Goal: Information Seeking & Learning: Learn about a topic

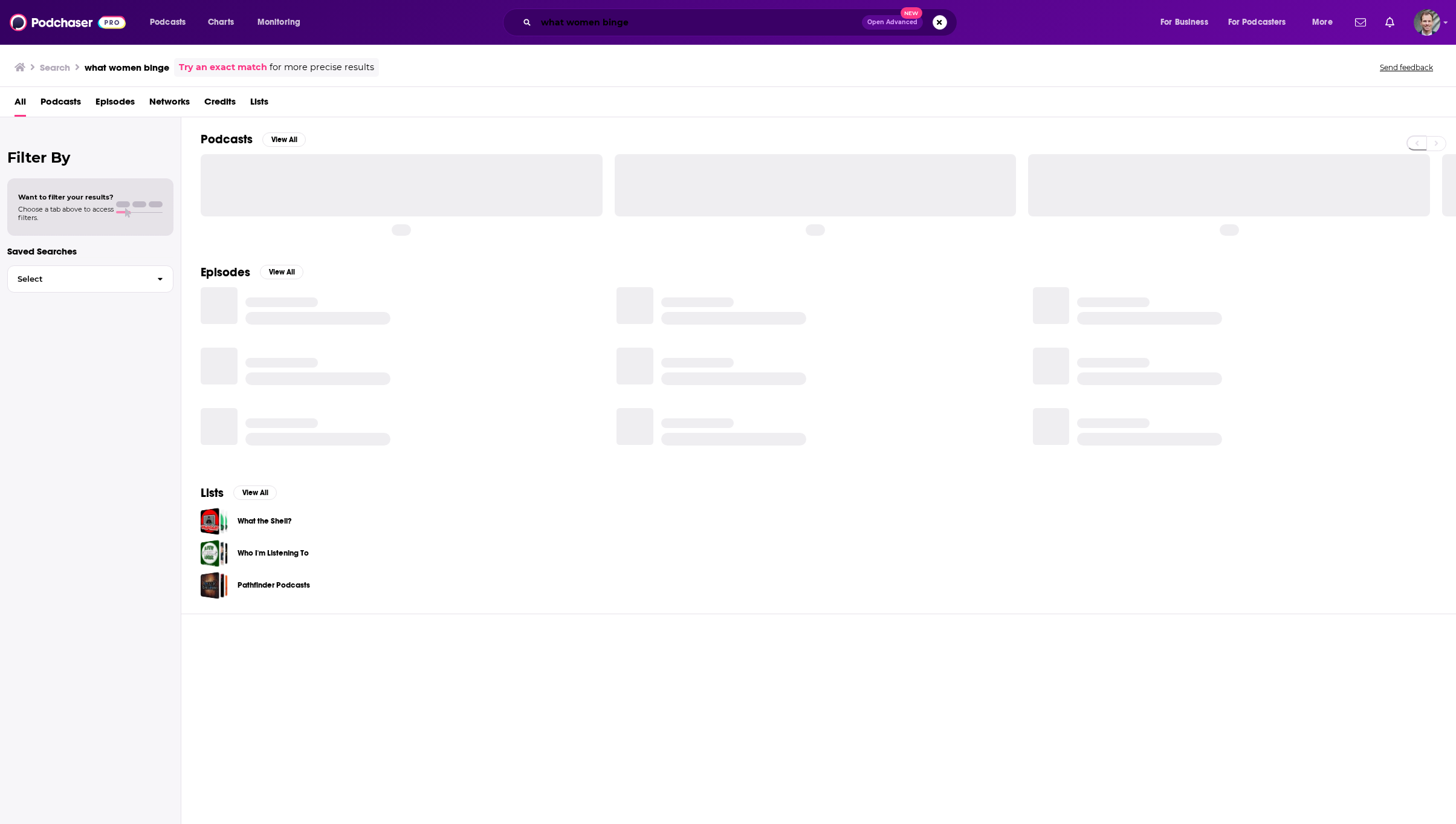
click at [685, 23] on input "what women binge" at bounding box center [698, 22] width 326 height 19
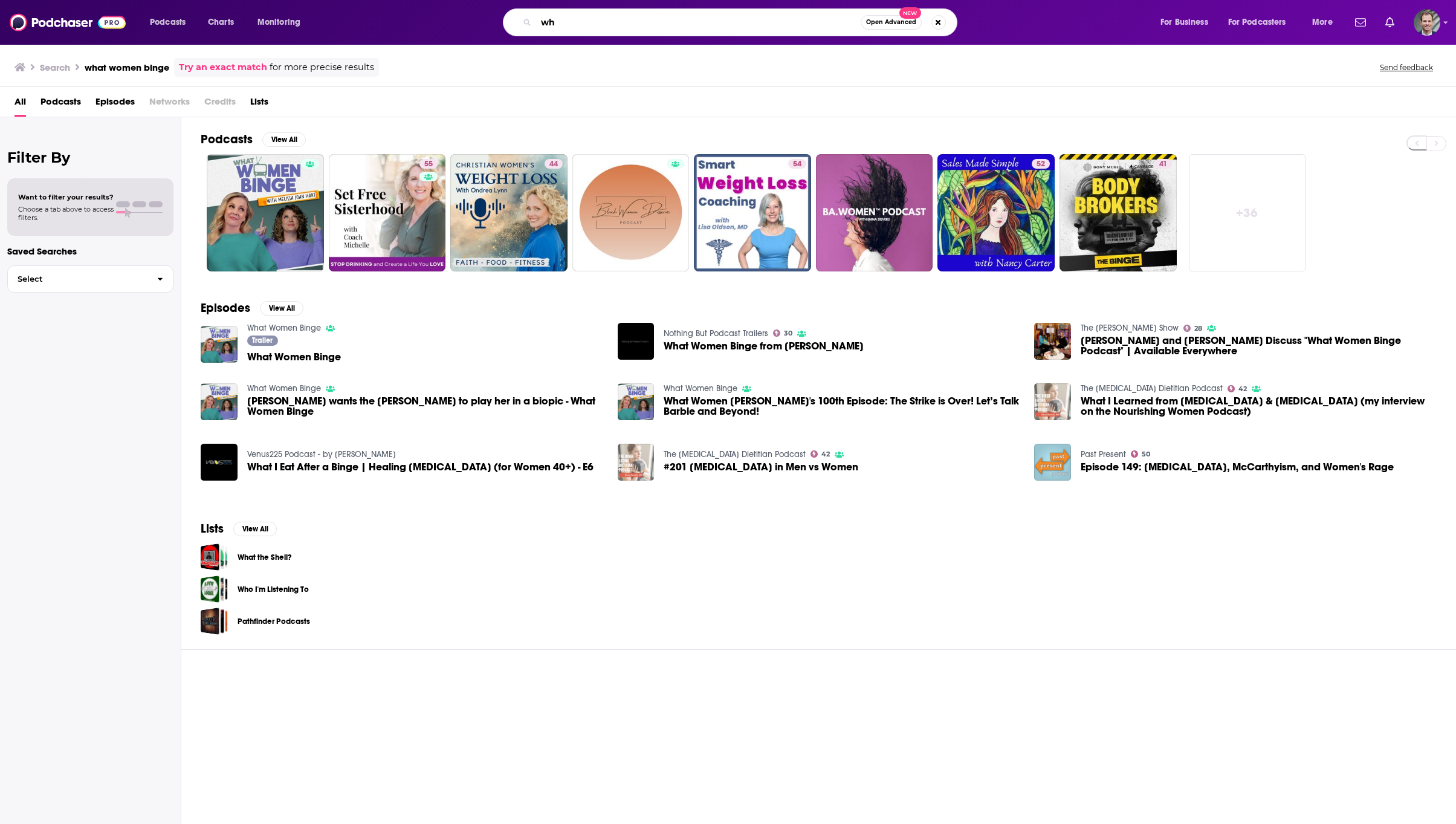
type input "w"
type input "problem solved"
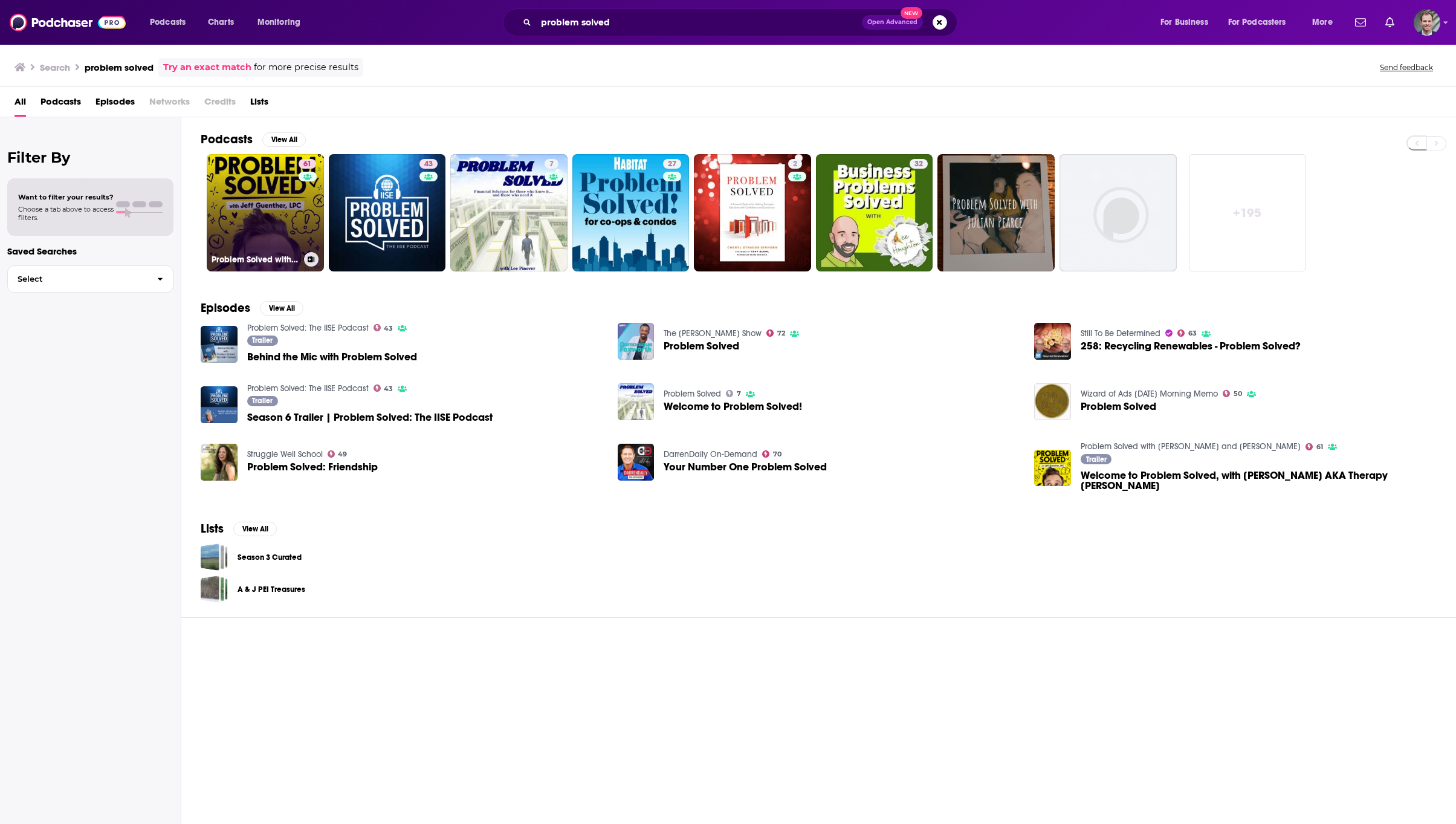
click at [249, 190] on link "61 Problem Solved with [PERSON_NAME] and [PERSON_NAME]" at bounding box center [265, 212] width 117 height 117
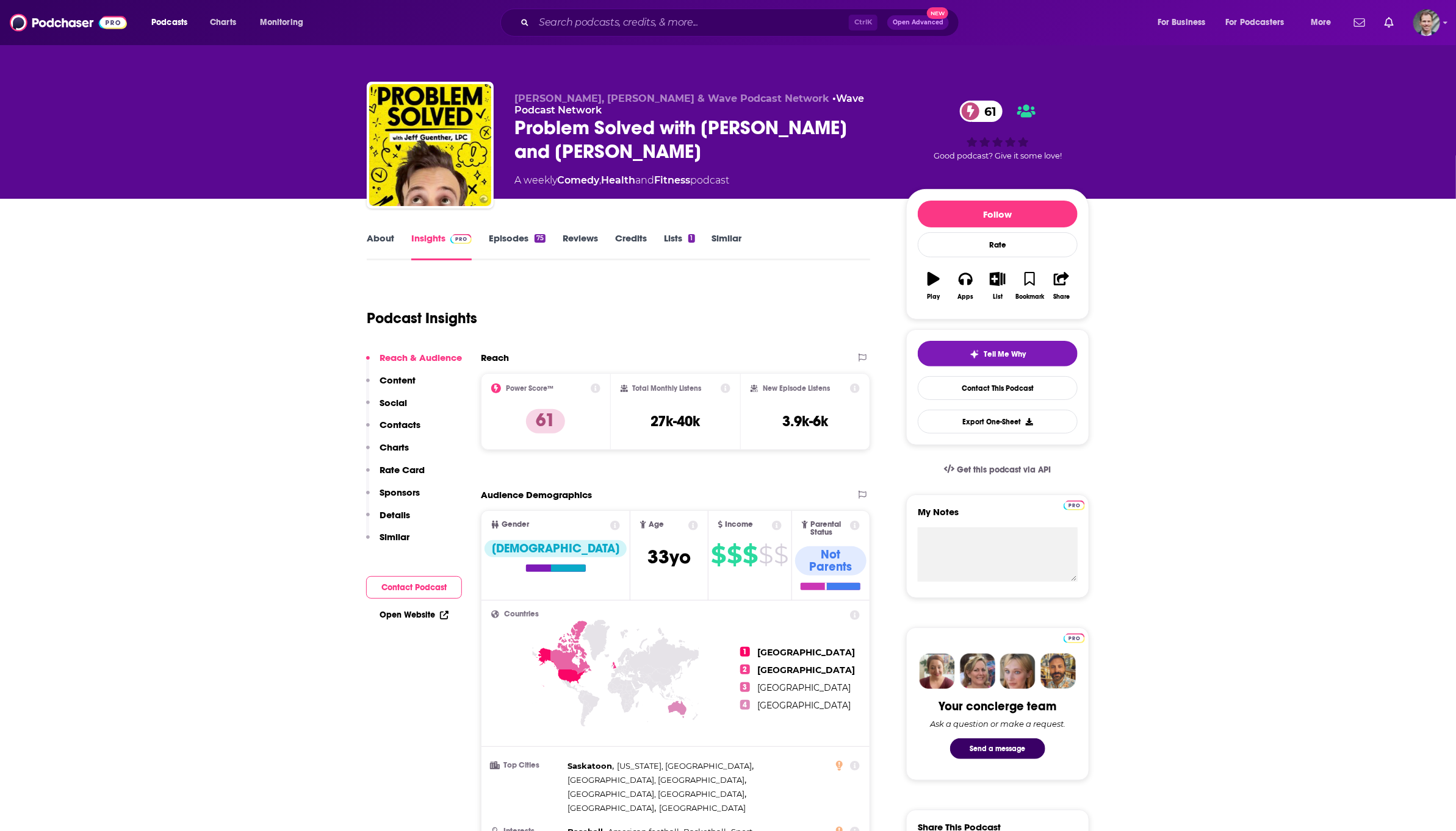
click at [374, 237] on link "About" at bounding box center [380, 246] width 27 height 28
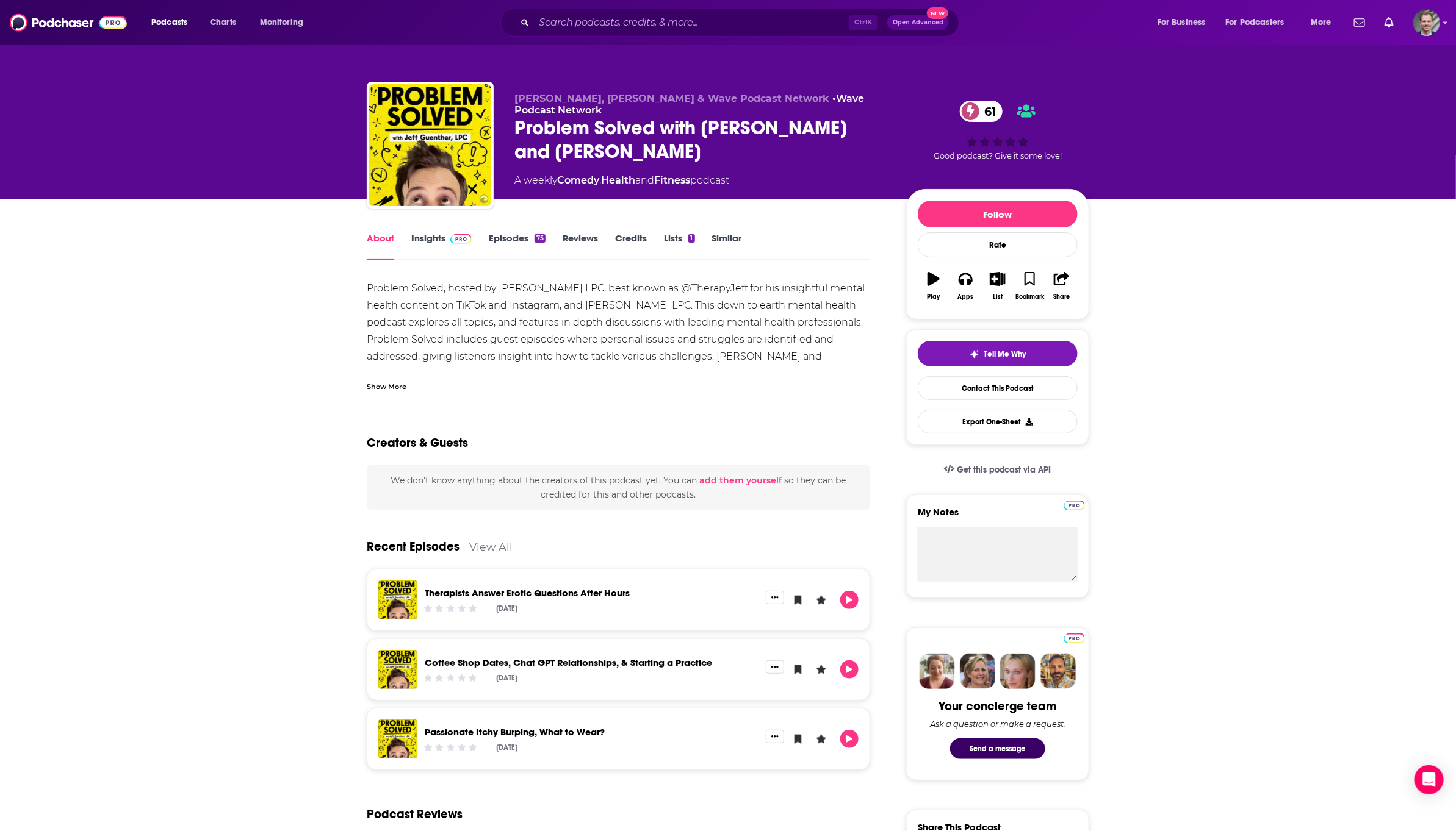
click at [385, 388] on div "Show More" at bounding box center [387, 386] width 39 height 11
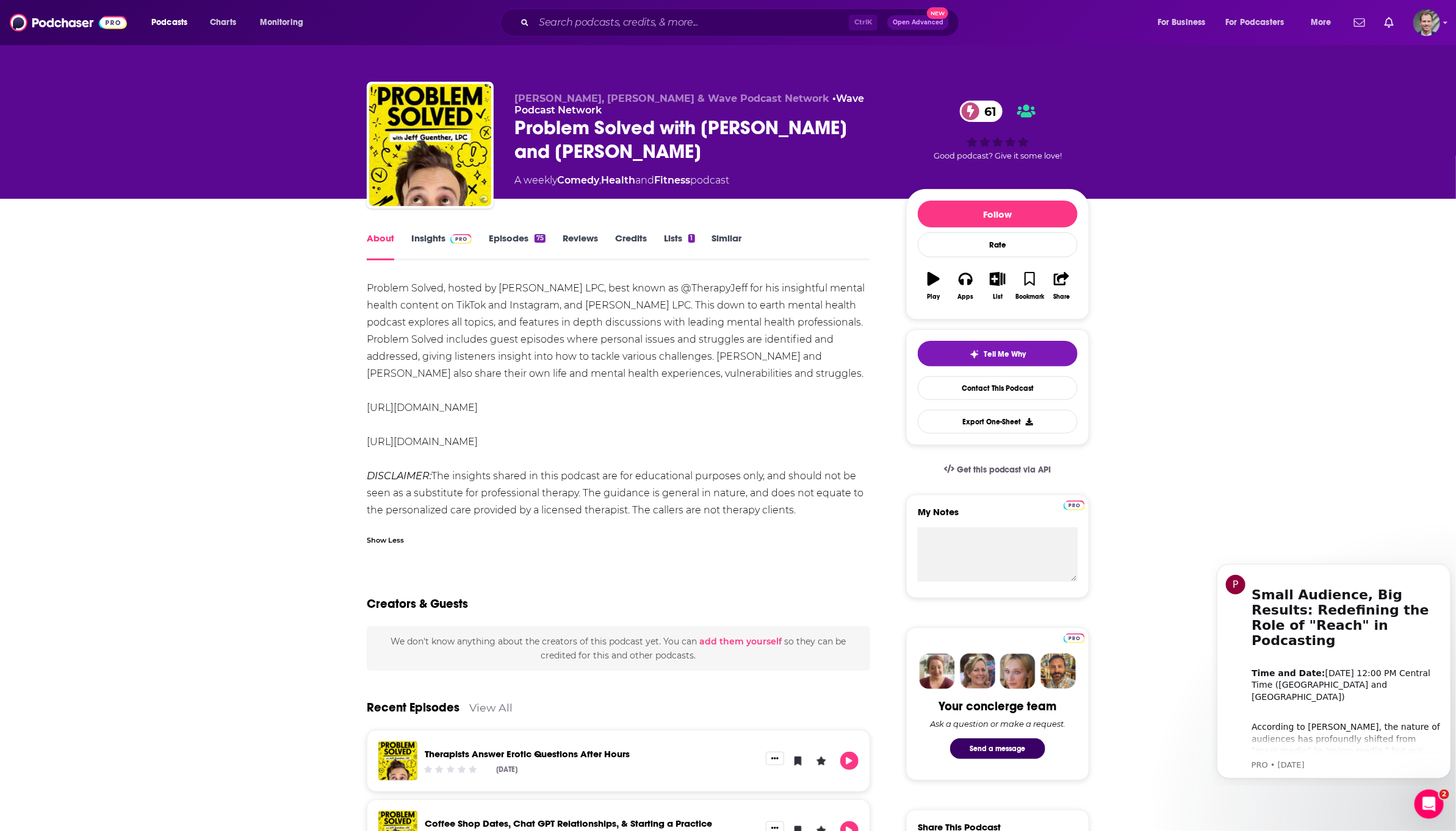
click at [394, 546] on div "Show Less" at bounding box center [386, 539] width 37 height 11
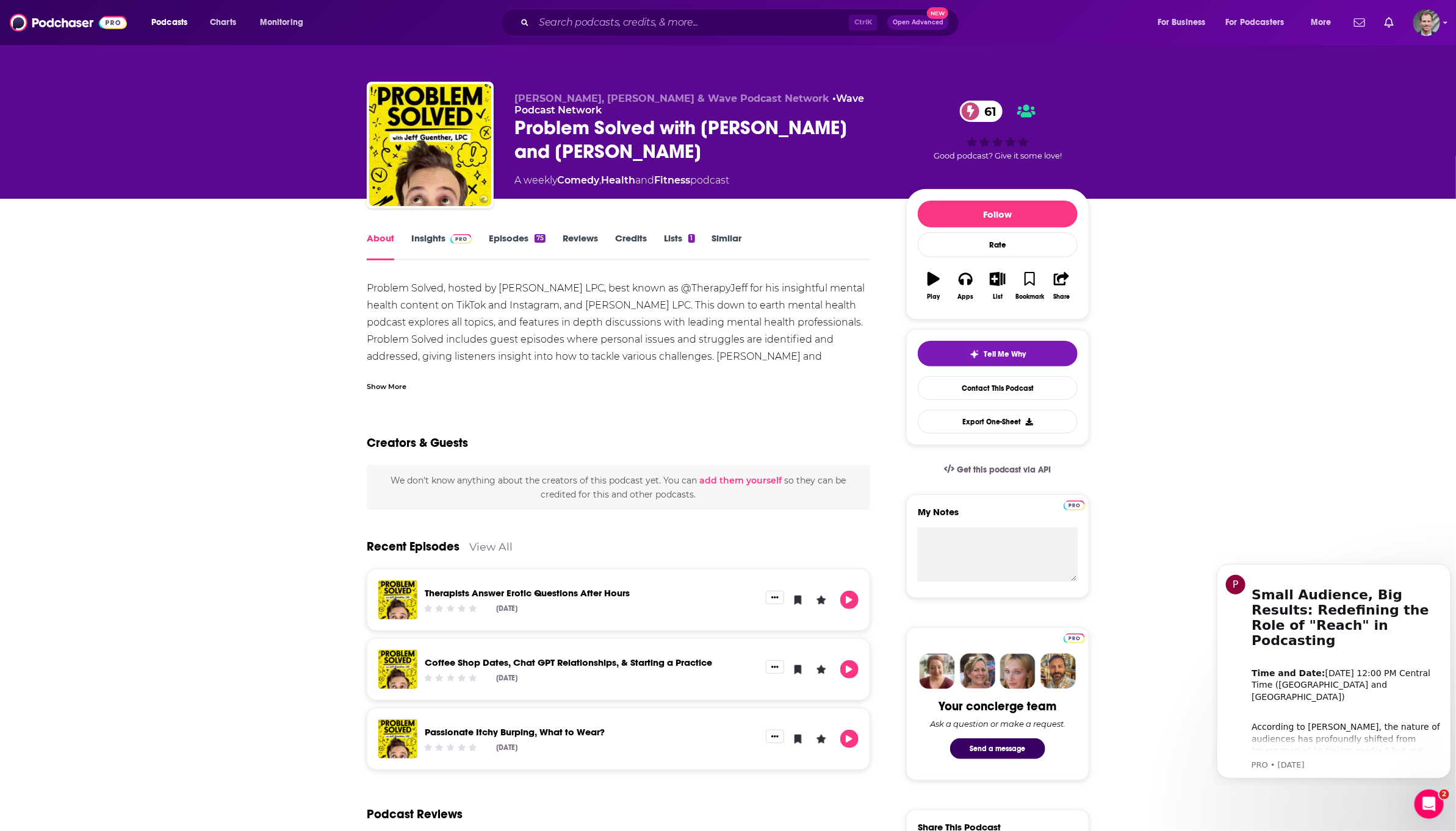
click at [388, 381] on div "Show More" at bounding box center [387, 386] width 39 height 11
